Goal: Task Accomplishment & Management: Use online tool/utility

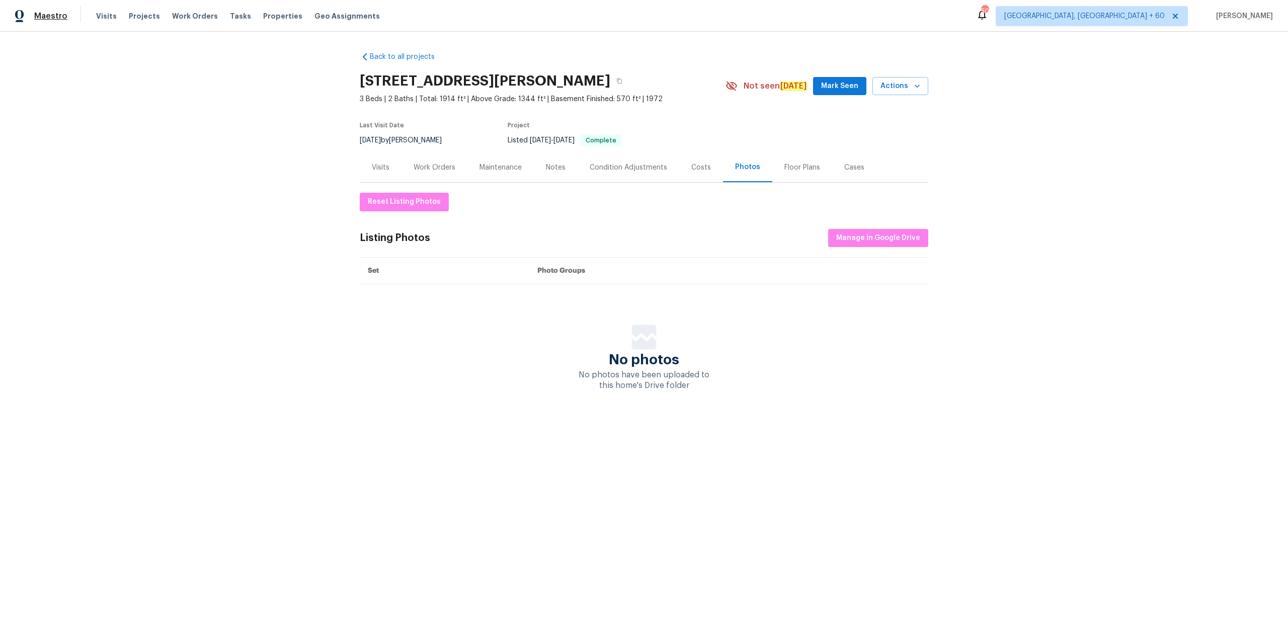
click at [59, 18] on span "Maestro" at bounding box center [50, 16] width 33 height 10
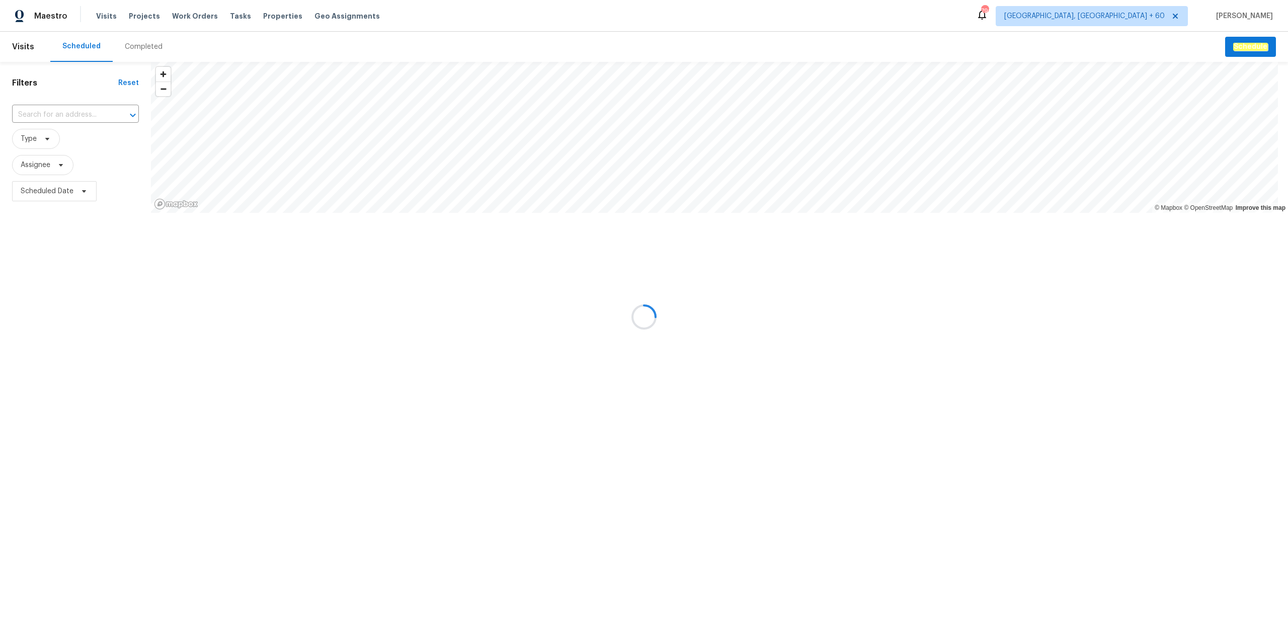
click at [132, 47] on div at bounding box center [644, 317] width 1288 height 634
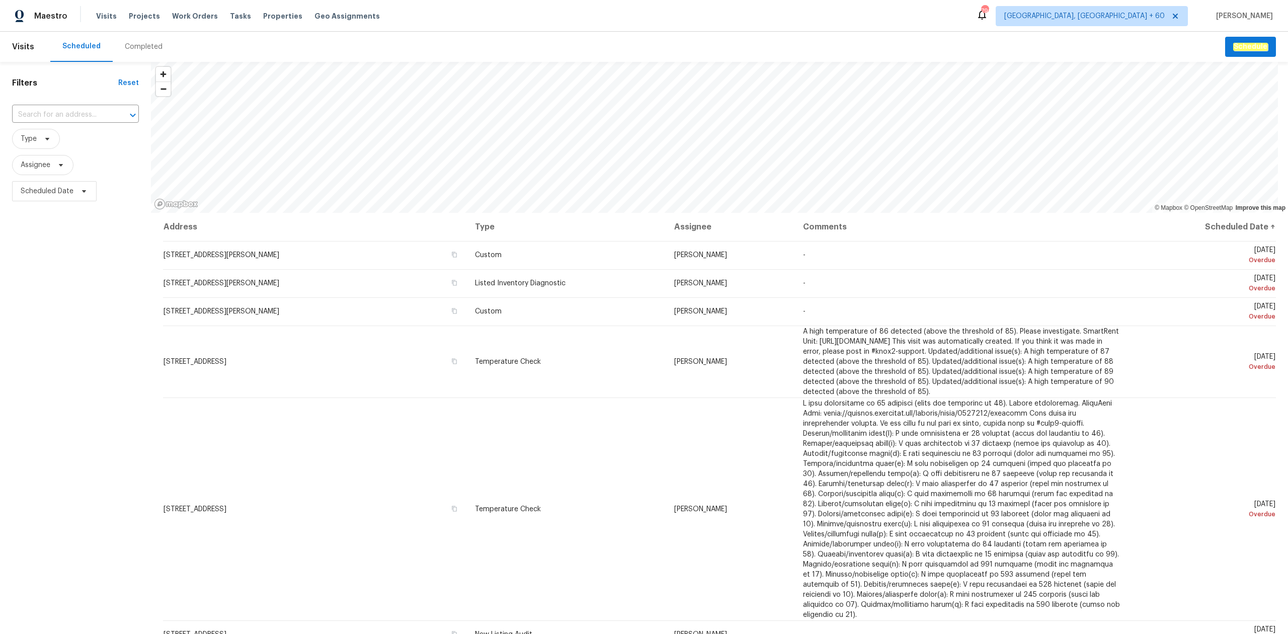
click at [132, 47] on div "Completed" at bounding box center [144, 47] width 38 height 10
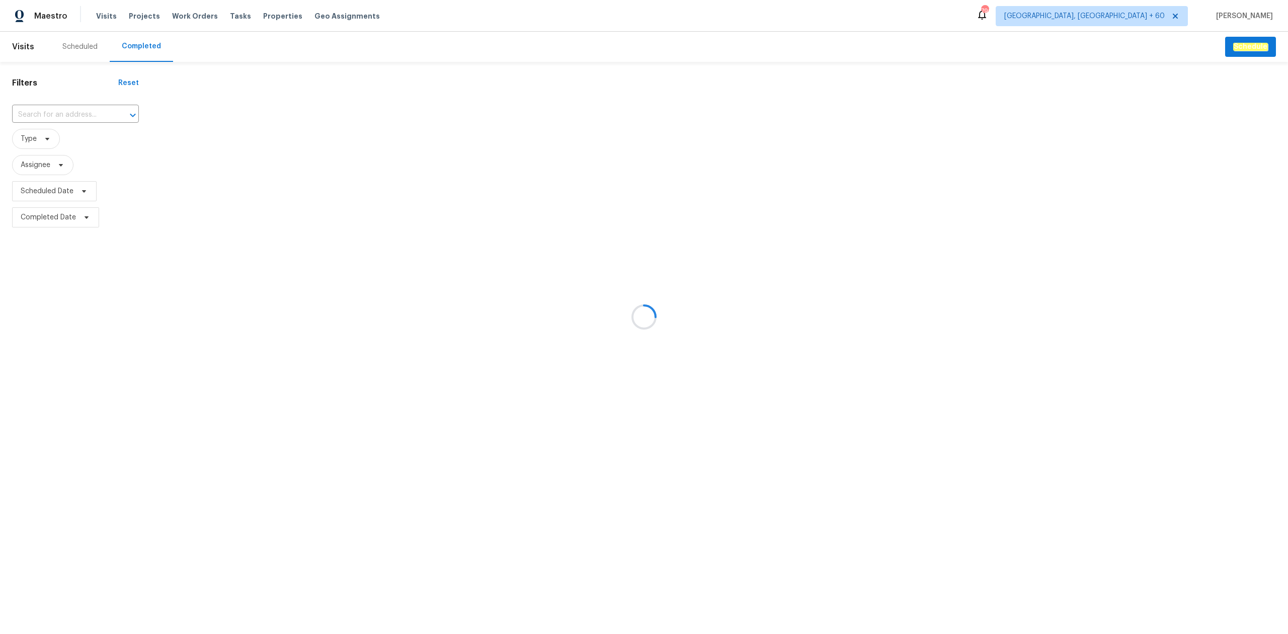
click at [58, 121] on div at bounding box center [644, 317] width 1288 height 634
click at [59, 114] on div at bounding box center [644, 317] width 1288 height 634
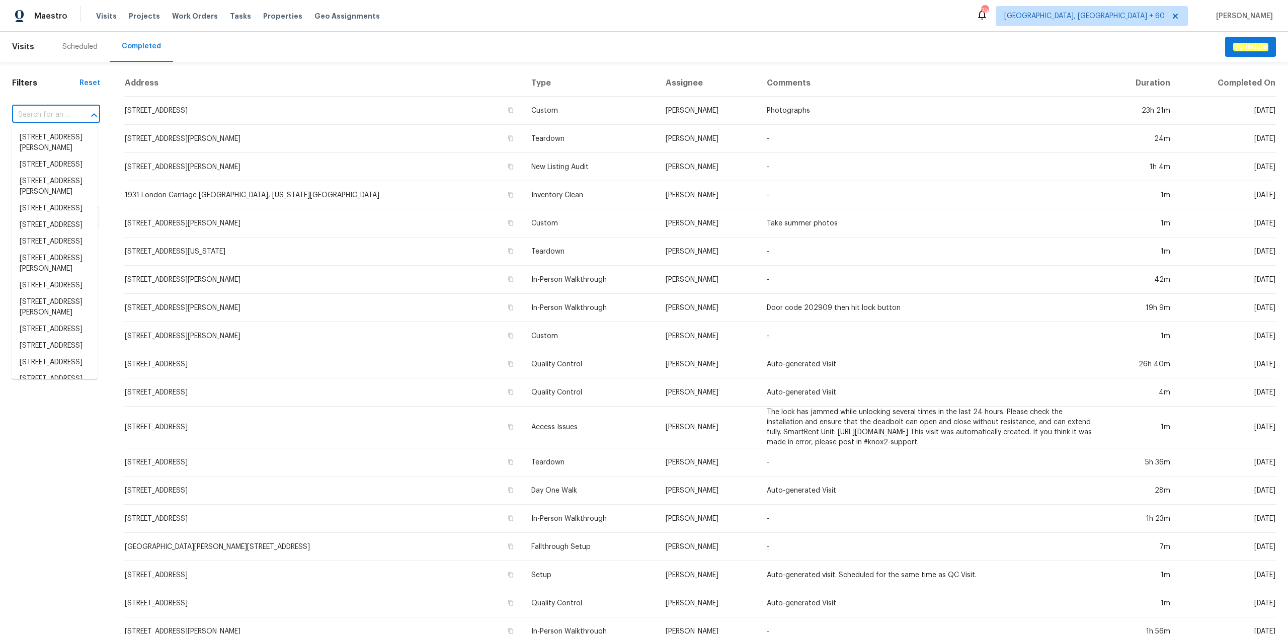
click at [49, 110] on input "text" at bounding box center [42, 115] width 60 height 16
paste input "[STREET_ADDRESS]"
type input "[STREET_ADDRESS]"
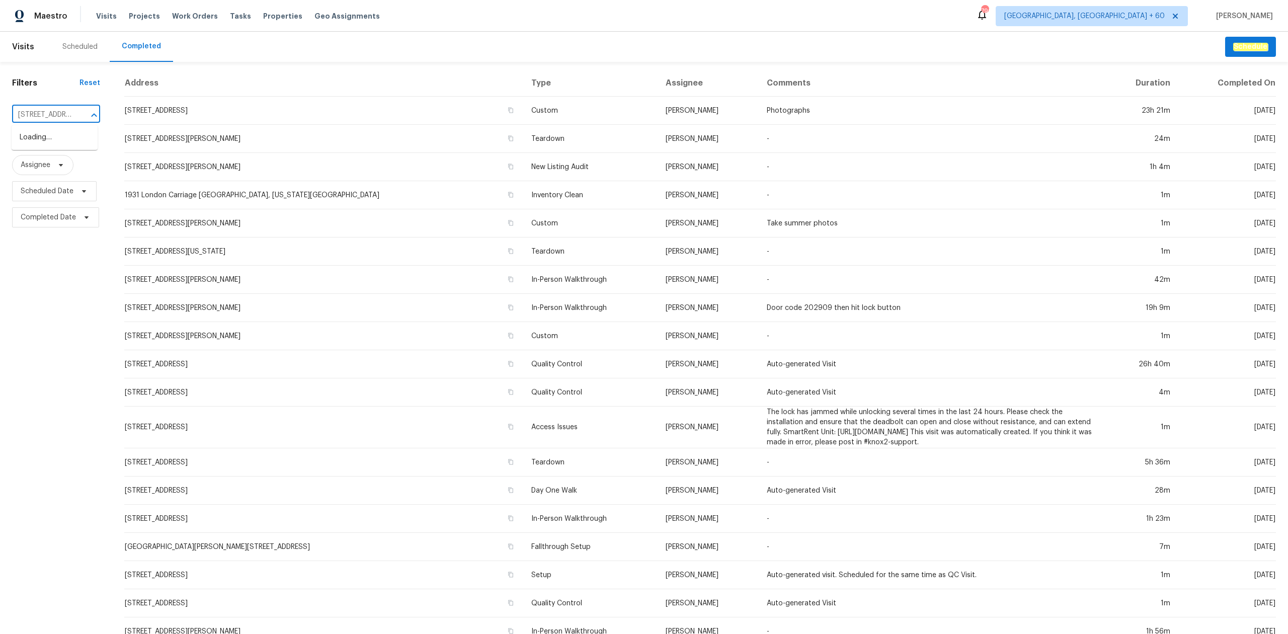
scroll to position [0, 91]
click at [42, 142] on li "[STREET_ADDRESS]" at bounding box center [55, 137] width 86 height 17
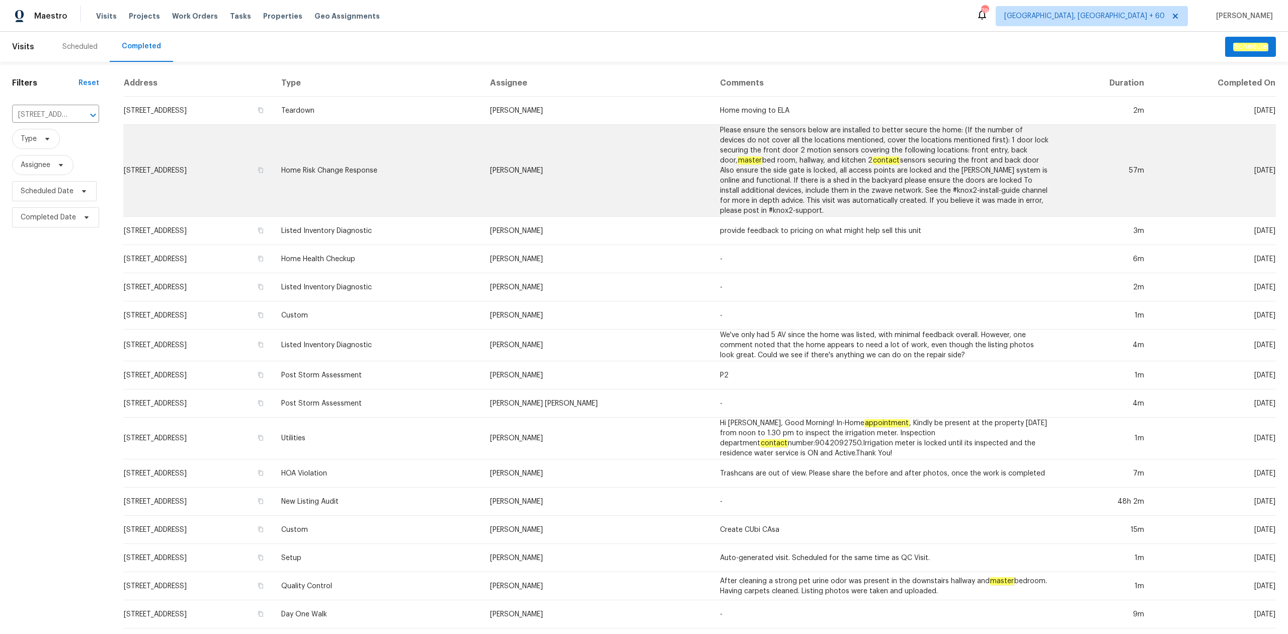
click at [263, 193] on td "[STREET_ADDRESS]" at bounding box center [198, 171] width 150 height 92
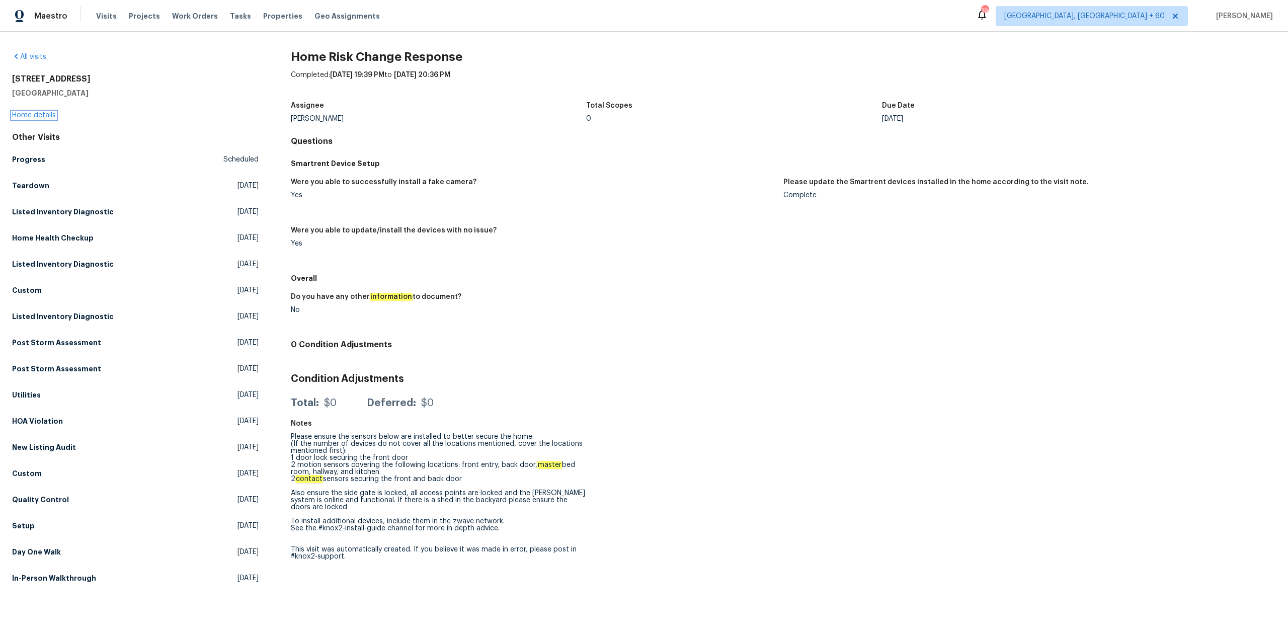
click at [35, 115] on link "Home details" at bounding box center [34, 115] width 44 height 7
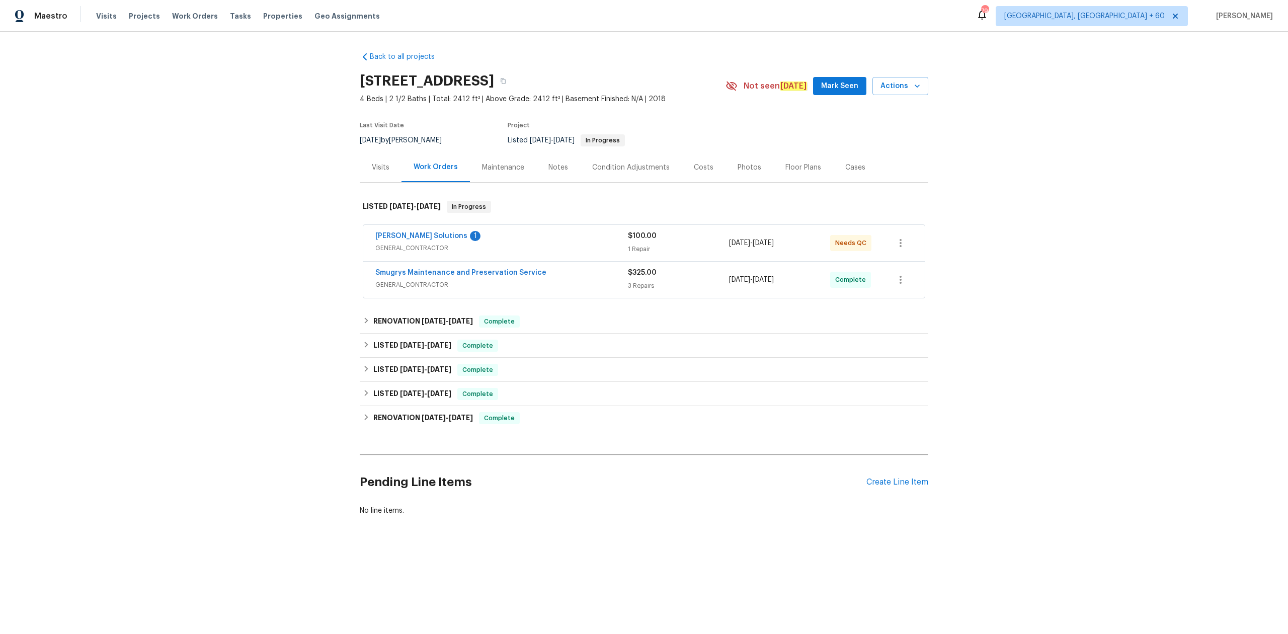
click at [738, 170] on div "Photos" at bounding box center [750, 168] width 24 height 10
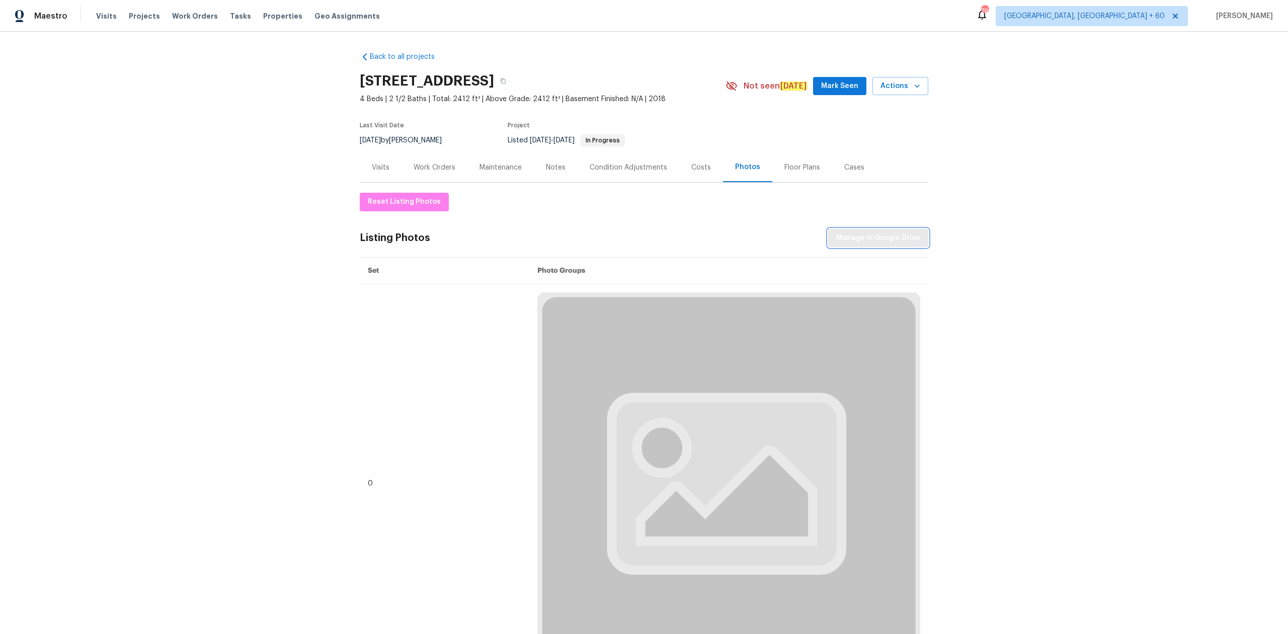
click at [878, 238] on span "Manage in Google Drive" at bounding box center [879, 238] width 84 height 13
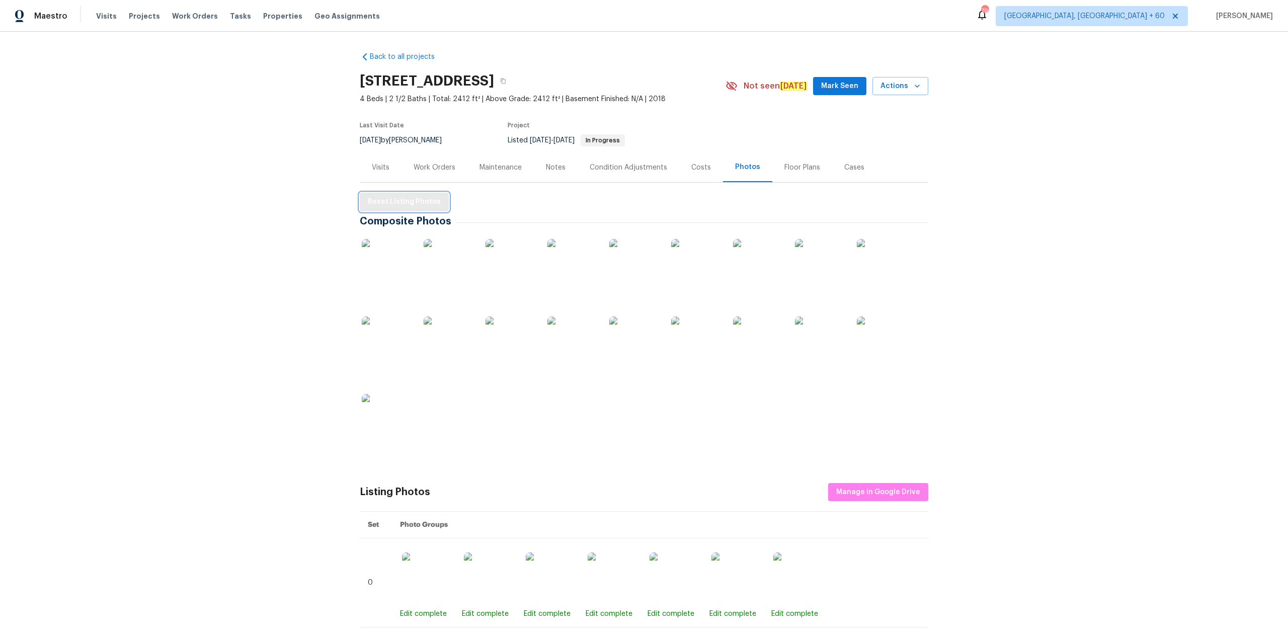
click at [407, 203] on span "Reset Listing Photos" at bounding box center [404, 202] width 73 height 13
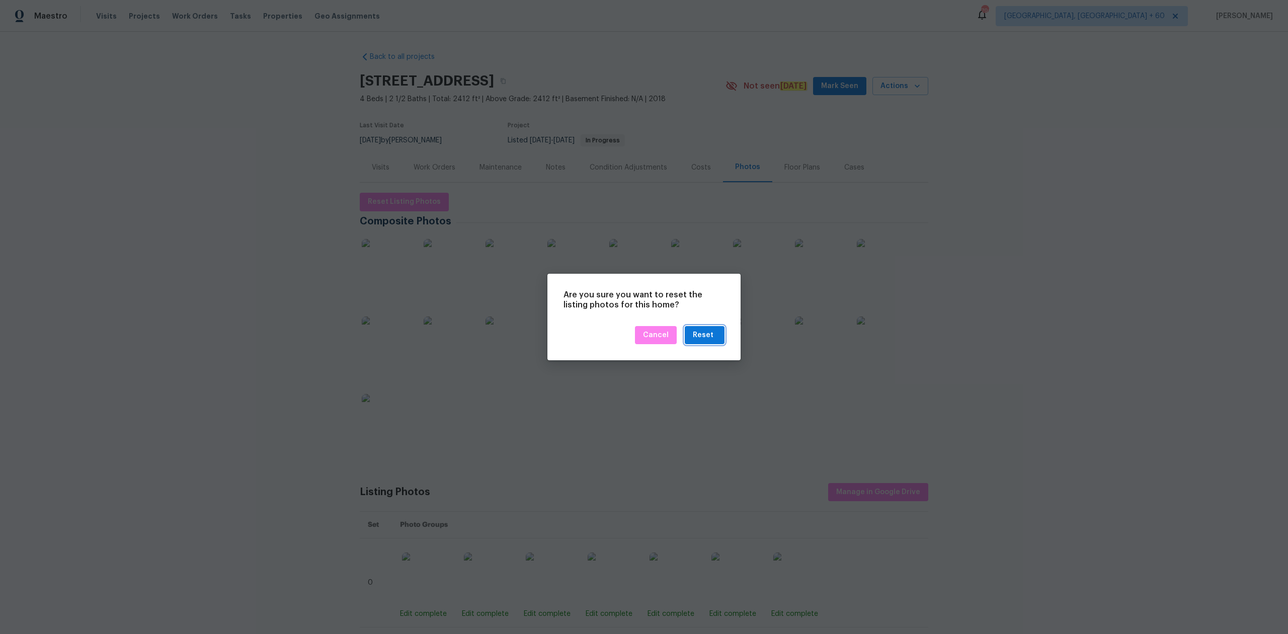
click at [702, 335] on div "Reset" at bounding box center [703, 335] width 21 height 13
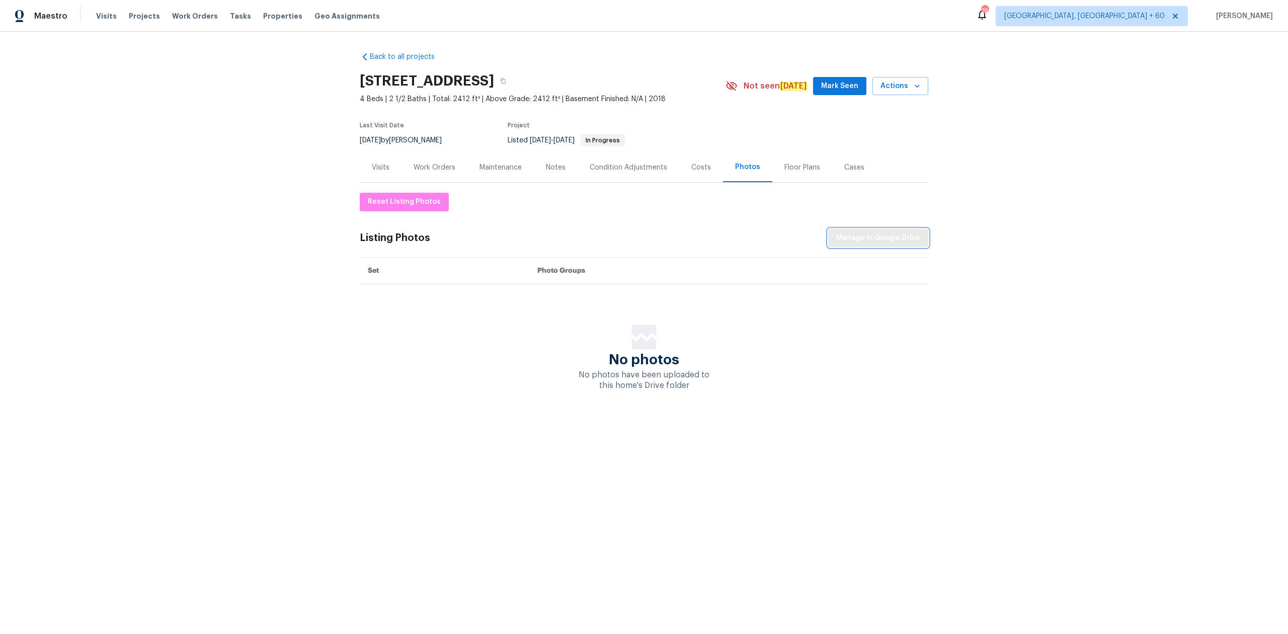
click at [854, 244] on span "Manage in Google Drive" at bounding box center [879, 238] width 84 height 13
